Goal: Task Accomplishment & Management: Manage account settings

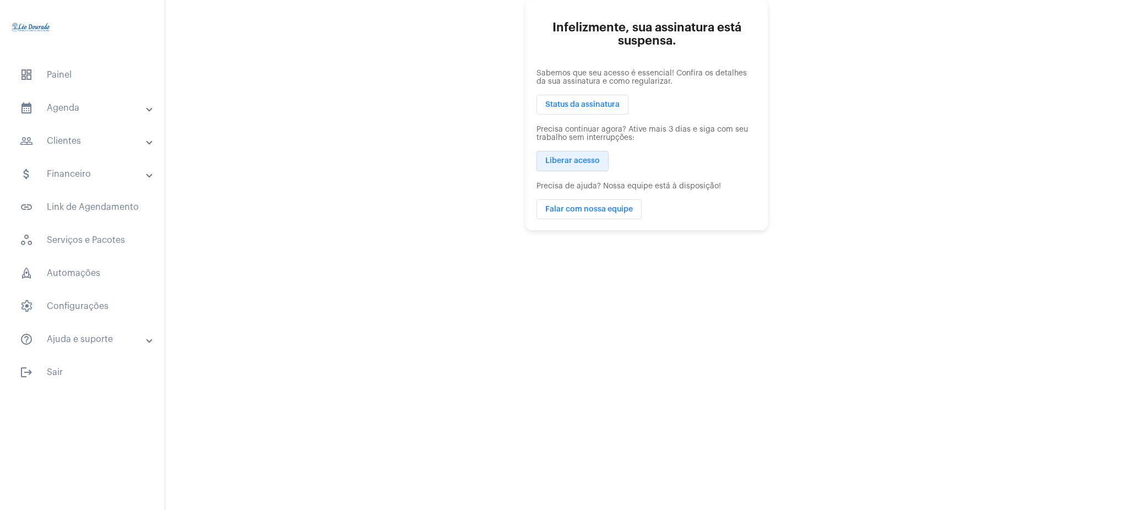
click at [553, 169] on button "Liberar acesso" at bounding box center [572, 161] width 72 height 20
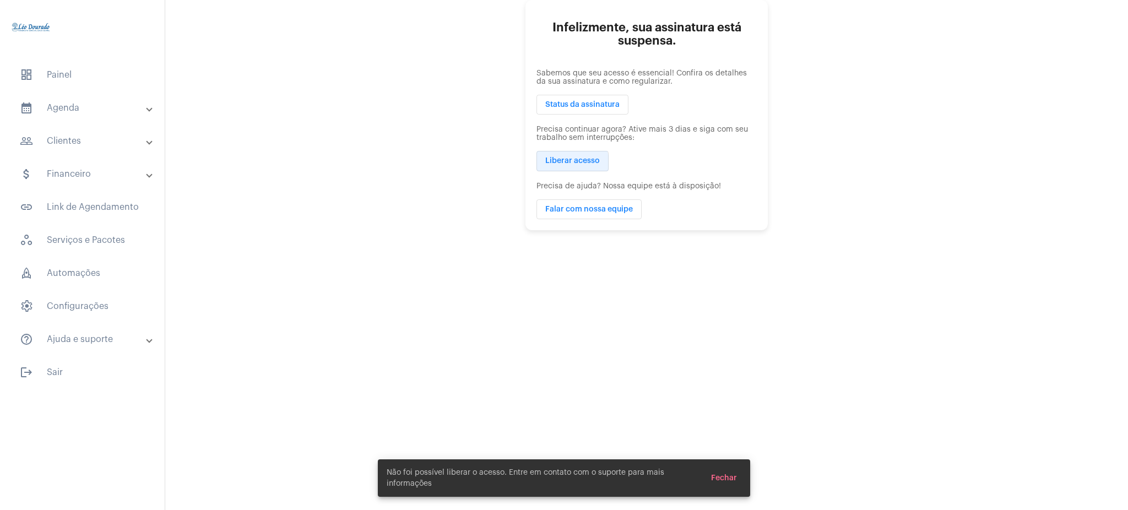
click at [554, 167] on button "Liberar acesso" at bounding box center [572, 161] width 72 height 20
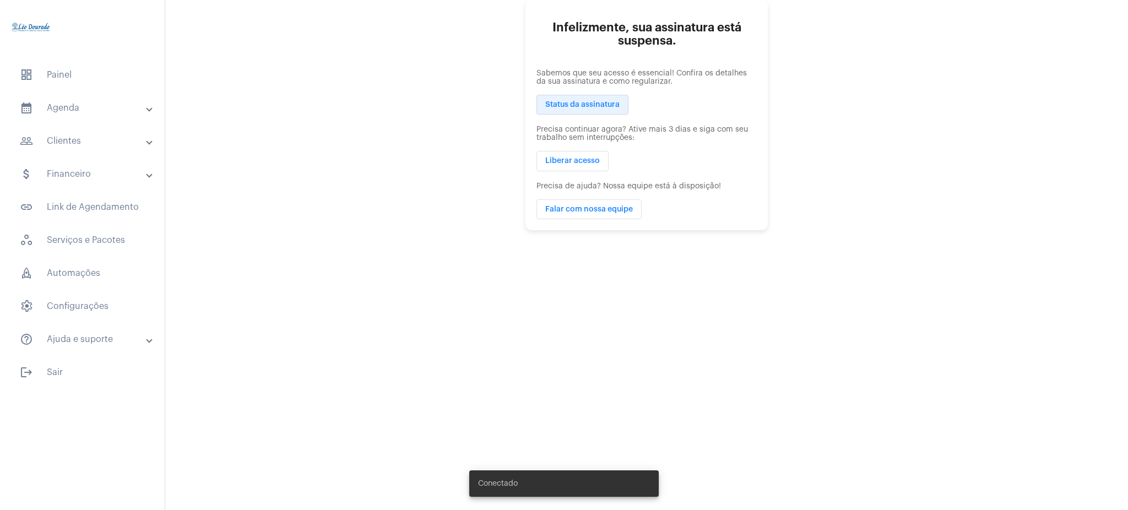
click at [569, 110] on button "Status da assinatura" at bounding box center [582, 105] width 92 height 20
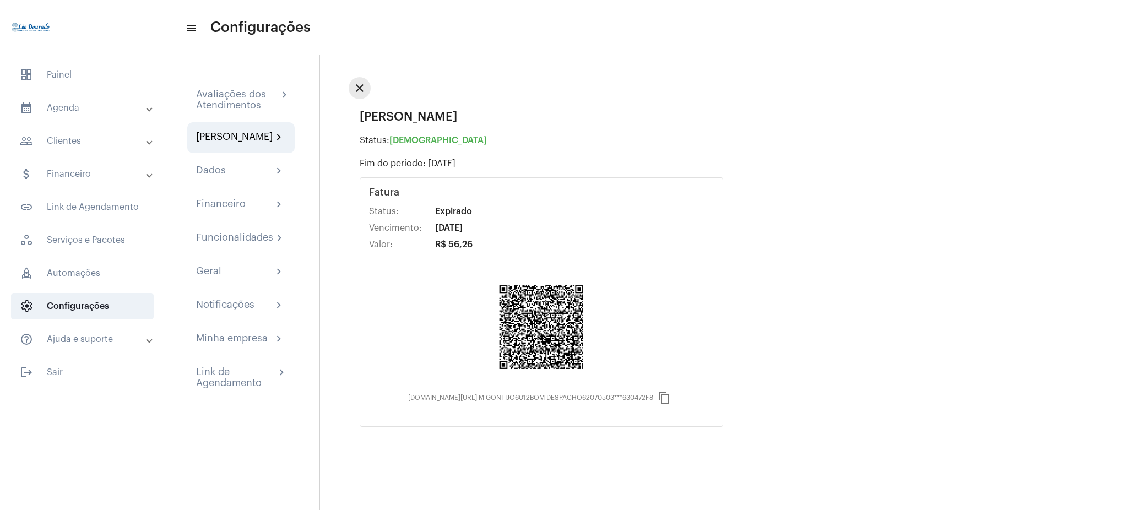
click at [364, 94] on mat-icon "close" at bounding box center [359, 88] width 13 height 13
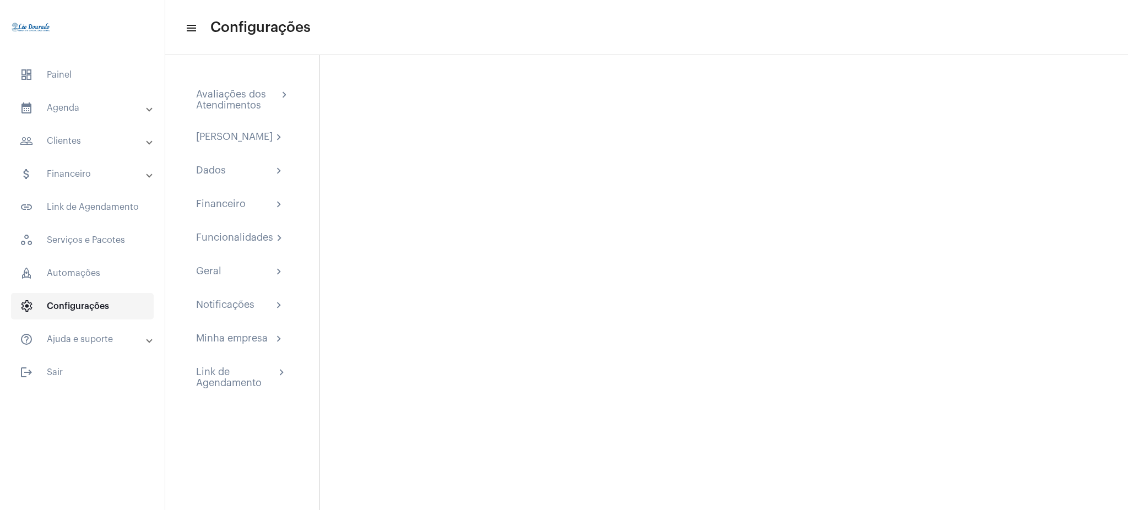
click at [94, 302] on span "settings Configurações" at bounding box center [82, 306] width 143 height 26
click at [109, 78] on span "dashboard Painel" at bounding box center [82, 75] width 143 height 26
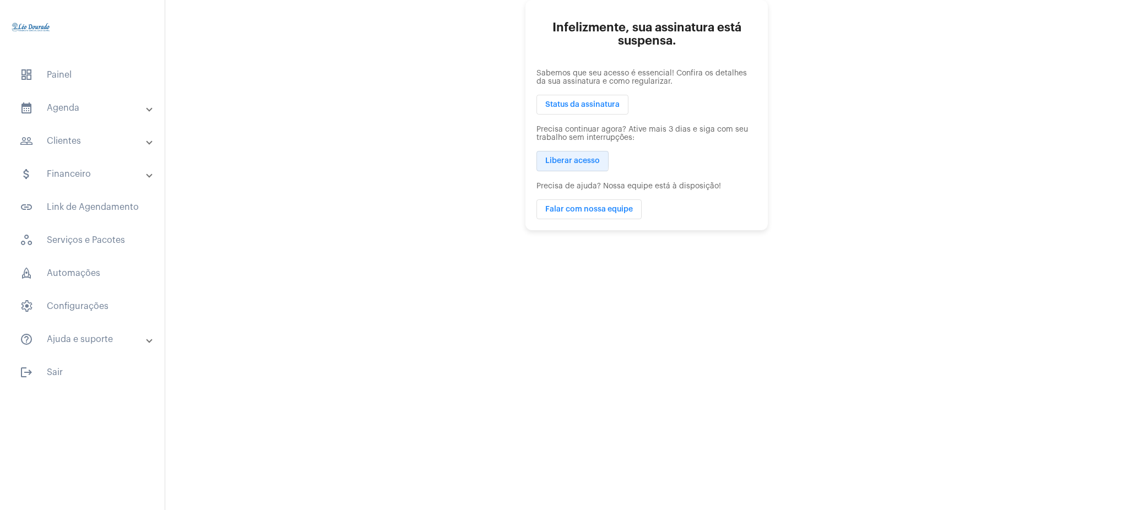
click at [568, 160] on span "Liberar acesso" at bounding box center [572, 162] width 55 height 8
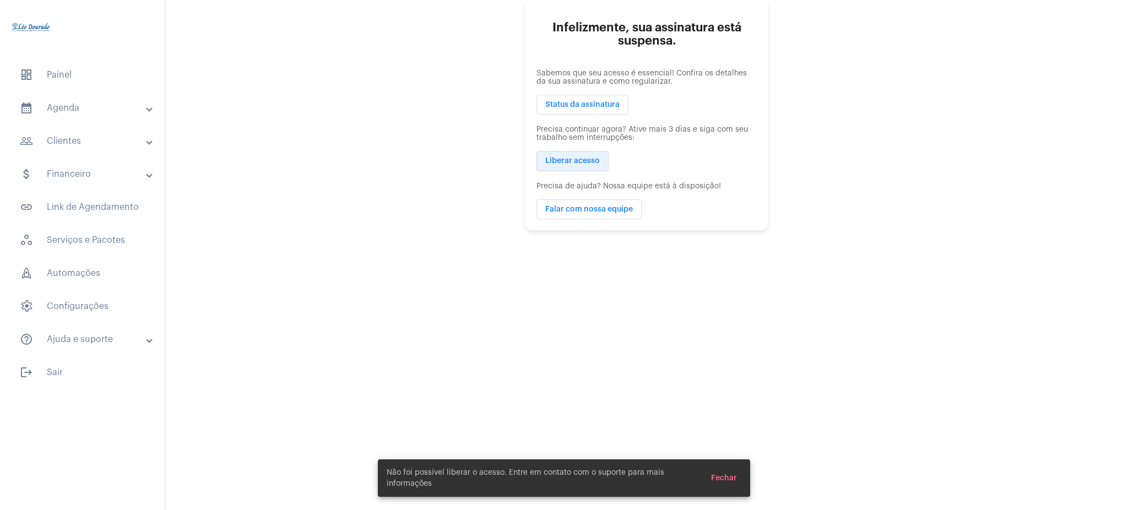
click at [568, 160] on span "Liberar acesso" at bounding box center [572, 162] width 55 height 8
click at [590, 207] on span "Falar com nossa equipe" at bounding box center [589, 209] width 88 height 8
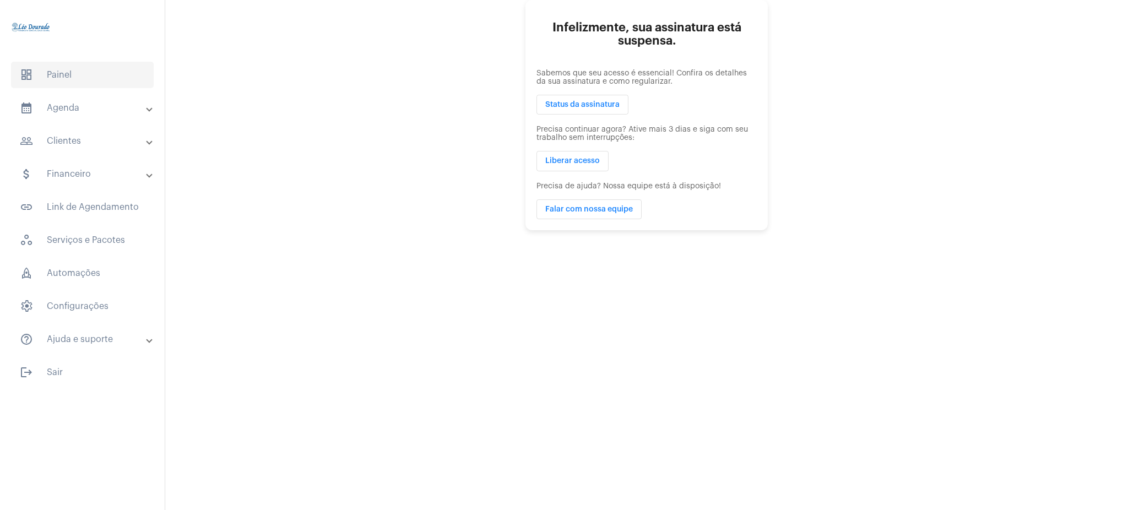
click at [96, 74] on span "dashboard Painel" at bounding box center [82, 75] width 143 height 26
